Goal: Find specific page/section: Find specific page/section

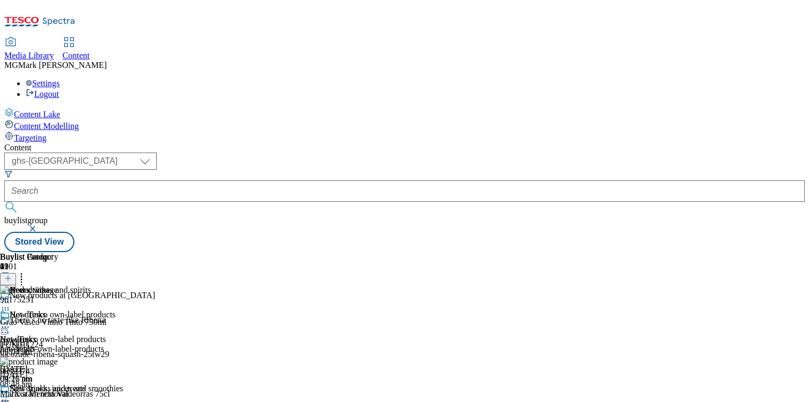
select select "ghs-[GEOGRAPHIC_DATA]"
click at [116, 344] on div "new-tesco-own-label-products" at bounding box center [58, 349] width 116 height 10
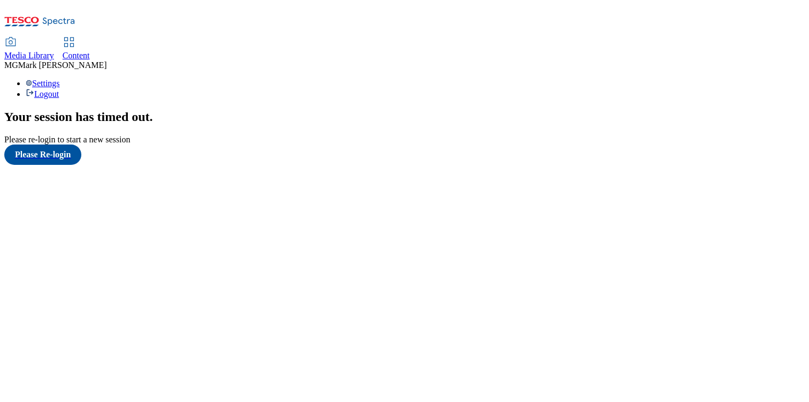
click at [17, 36] on icon at bounding box center [10, 42] width 13 height 13
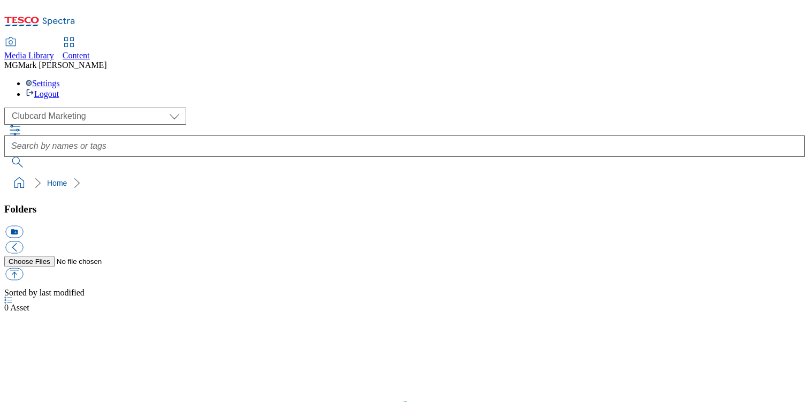
scroll to position [1, 0]
